Goal: Task Accomplishment & Management: Manage account settings

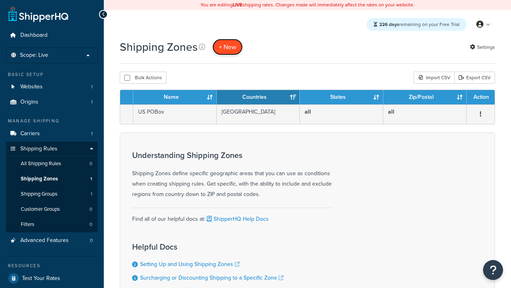
click at [228, 47] on span "+ New" at bounding box center [228, 46] width 18 height 9
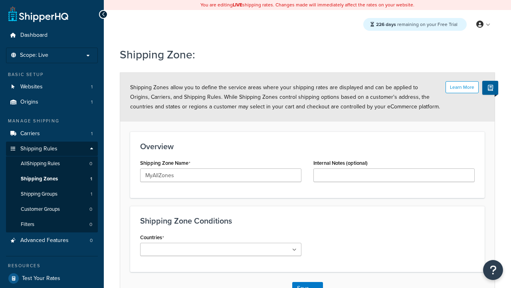
click at [221, 249] on ul at bounding box center [220, 248] width 161 height 13
click at [303, 282] on button "Save" at bounding box center [303, 288] width 22 height 13
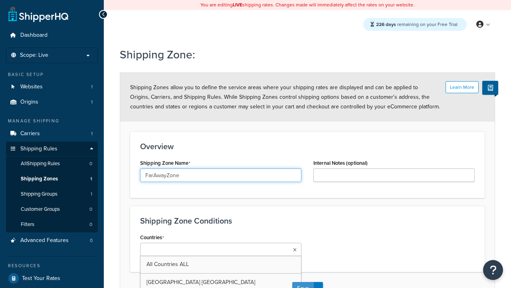
scroll to position [9, 0]
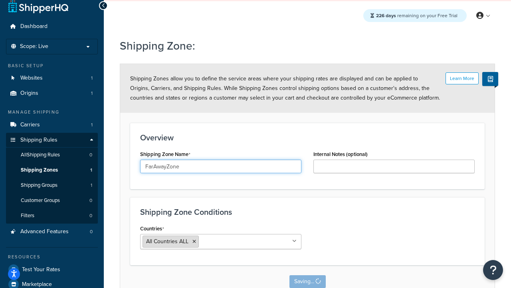
type input "FarAwayZone"
click at [221, 241] on input "Countries" at bounding box center [236, 240] width 71 height 9
click at [167, 245] on span "All Countries ALL" at bounding box center [167, 241] width 42 height 8
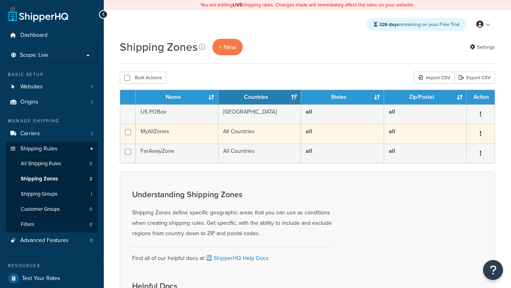
click at [480, 134] on icon "button" at bounding box center [481, 134] width 2 height 6
click at [0, 0] on link "Edit" at bounding box center [0, 0] width 0 height 0
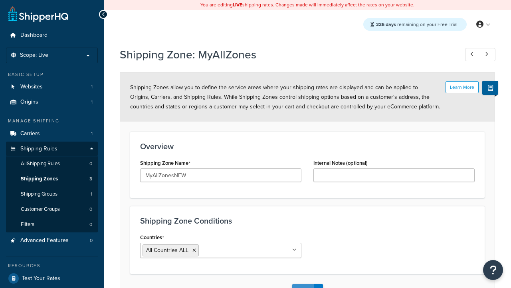
type input "MyAllZonesNEW"
click at [303, 284] on button "Save" at bounding box center [303, 290] width 22 height 13
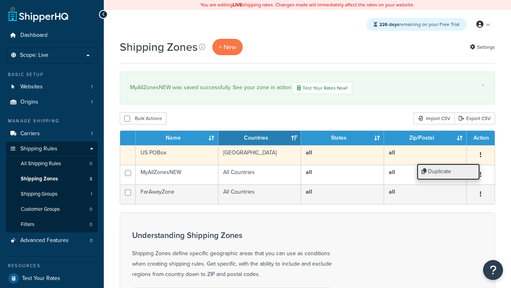
click at [448, 171] on link "Duplicate" at bounding box center [448, 171] width 63 height 16
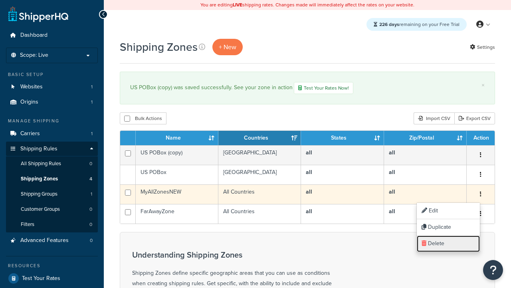
click at [448, 243] on link "Delete" at bounding box center [448, 243] width 63 height 16
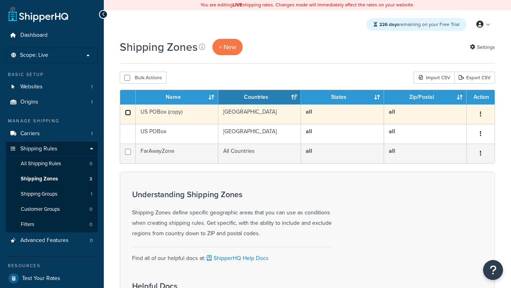
click at [128, 113] on input "checkbox" at bounding box center [128, 112] width 6 height 6
checkbox input "true"
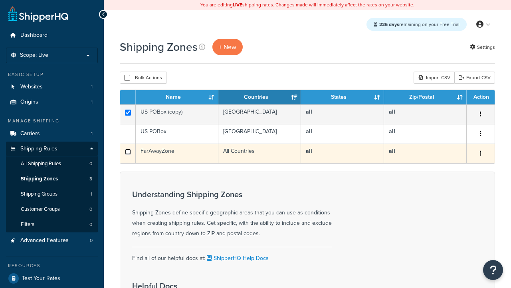
click at [128, 152] on input "checkbox" at bounding box center [128, 152] width 6 height 6
checkbox input "true"
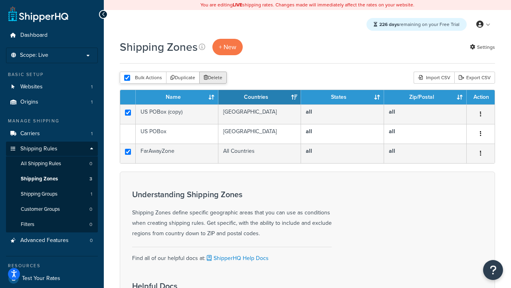
click at [215, 78] on button "Delete" at bounding box center [213, 77] width 28 height 12
